Goal: Navigation & Orientation: Find specific page/section

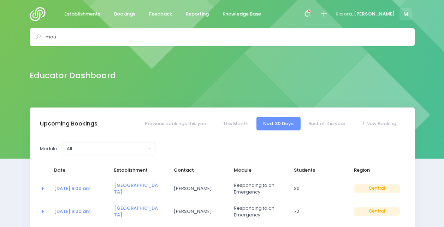
select select "5"
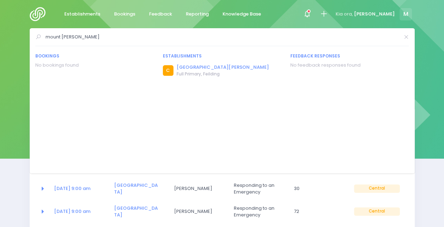
type input "mount biggs"
click at [183, 65] on link "[GEOGRAPHIC_DATA][PERSON_NAME]" at bounding box center [223, 67] width 92 height 7
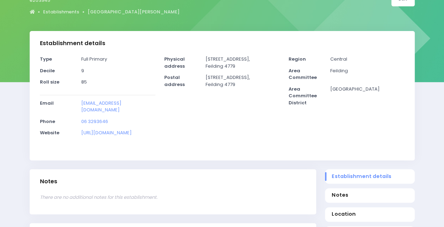
select select "5"
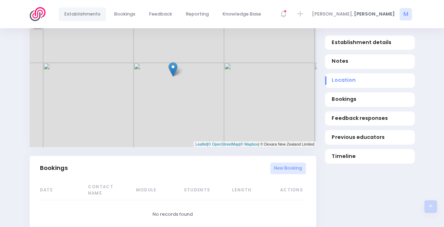
scroll to position [319, 0]
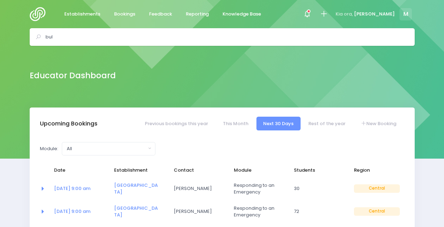
select select "5"
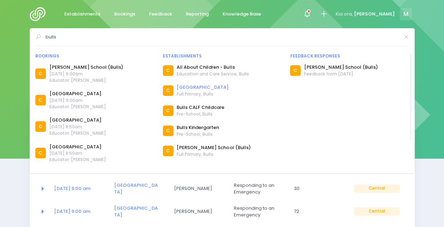
type input "bulls"
click at [202, 87] on link "[GEOGRAPHIC_DATA]" at bounding box center [203, 87] width 52 height 7
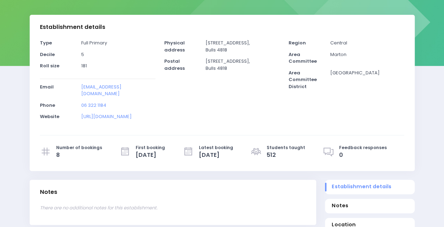
select select "5"
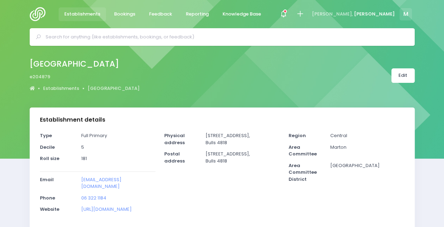
click at [197, 40] on input "text" at bounding box center [225, 37] width 359 height 11
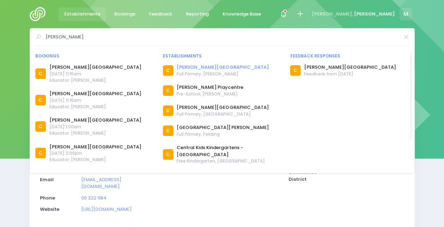
type input "sanson"
click at [191, 68] on link "Sanson School" at bounding box center [223, 67] width 92 height 7
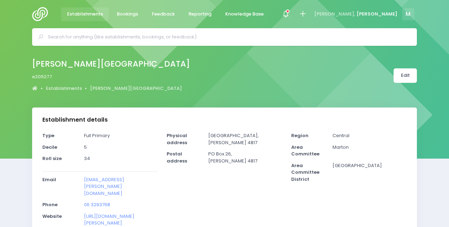
select select "5"
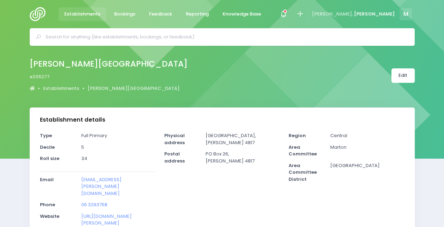
click at [60, 37] on input "text" at bounding box center [225, 37] width 359 height 11
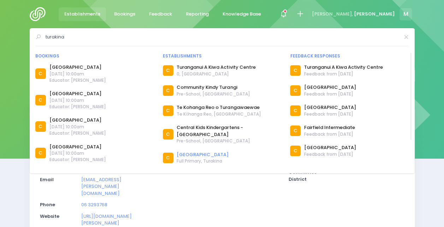
type input "turakina"
click at [189, 151] on link "Turakina School" at bounding box center [203, 154] width 52 height 7
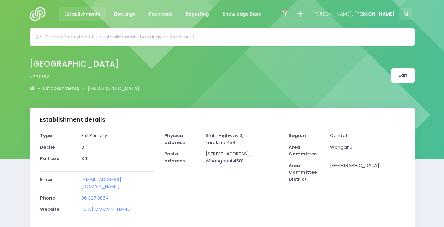
select select "5"
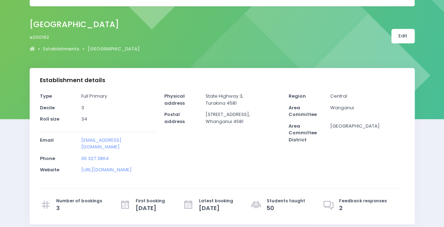
scroll to position [38, 0]
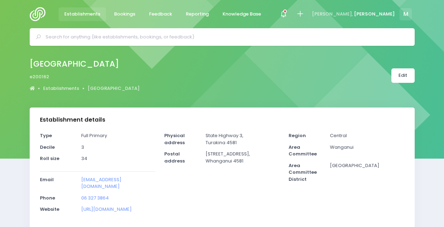
select select "5"
click at [185, 35] on input "text" at bounding box center [225, 37] width 359 height 11
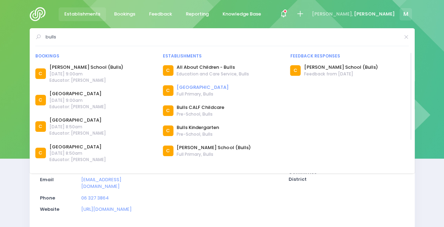
type input "bulls"
click at [192, 88] on link "Bulls Primary School" at bounding box center [203, 87] width 52 height 7
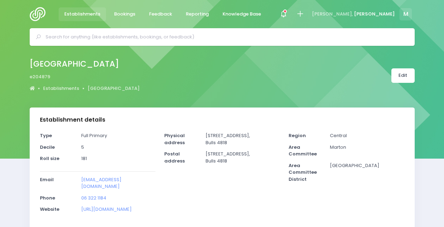
select select "5"
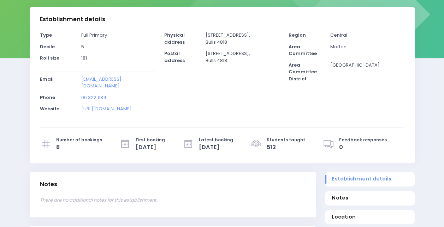
scroll to position [102, 0]
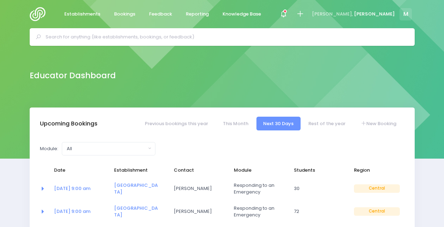
select select "5"
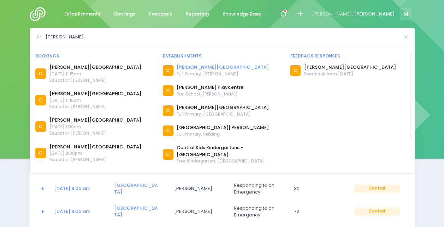
type input "sanson"
click at [195, 68] on link "Sanson School" at bounding box center [223, 67] width 92 height 7
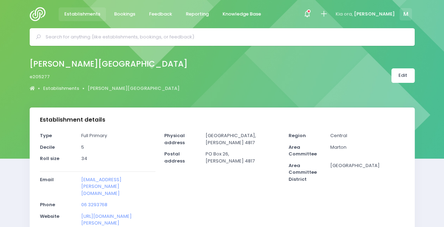
select select "5"
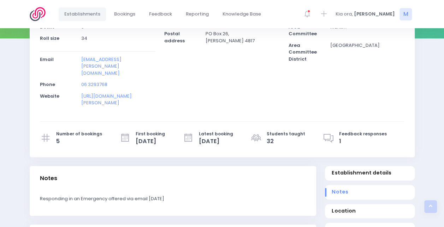
scroll to position [120, 0]
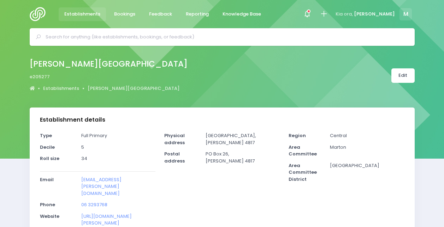
select select "5"
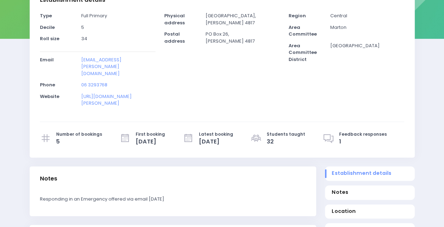
scroll to position [120, 0]
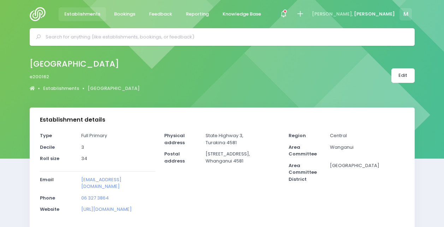
select select "5"
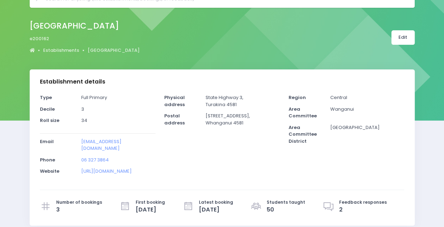
scroll to position [38, 0]
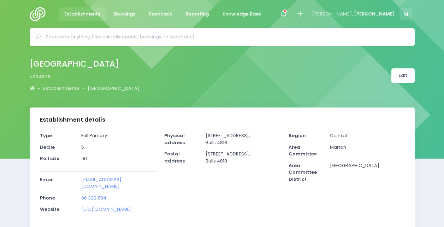
select select "5"
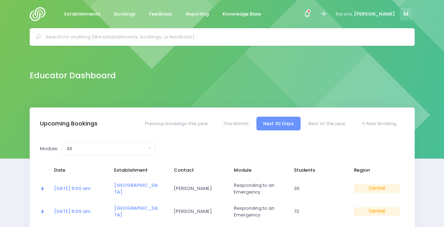
select select "5"
click at [134, 36] on input "text" at bounding box center [225, 37] width 359 height 11
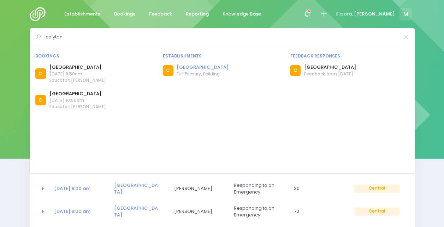
type input "colyton"
click at [196, 67] on link "[GEOGRAPHIC_DATA]" at bounding box center [203, 67] width 52 height 7
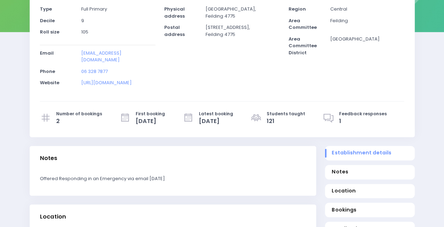
select select "5"
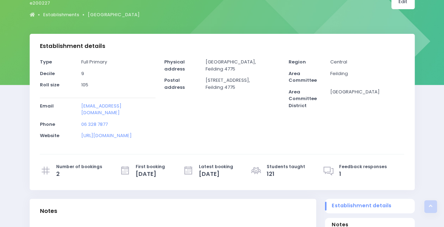
scroll to position [73, 0]
